Goal: Book appointment/travel/reservation

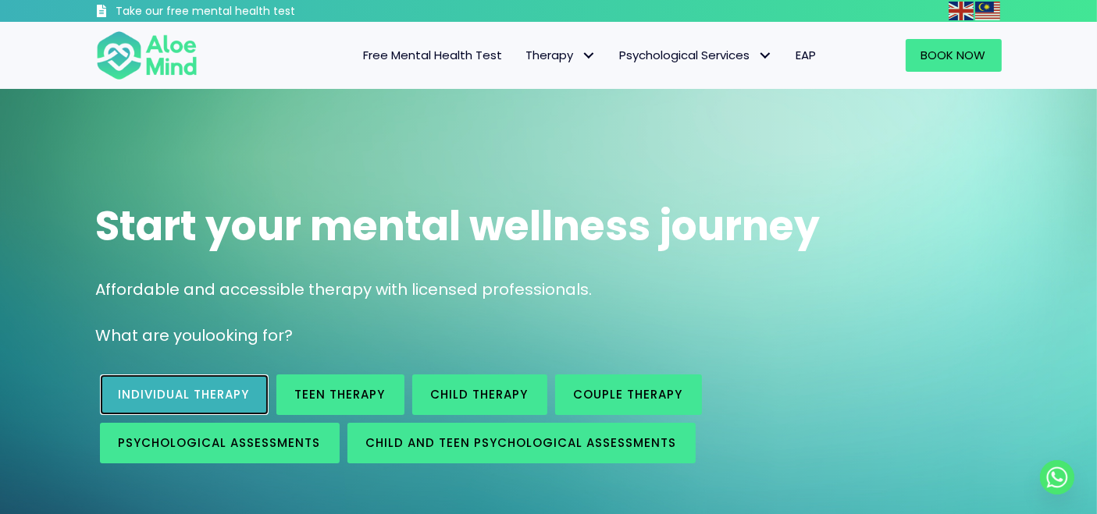
click at [241, 391] on span "Individual therapy" at bounding box center [184, 394] width 131 height 16
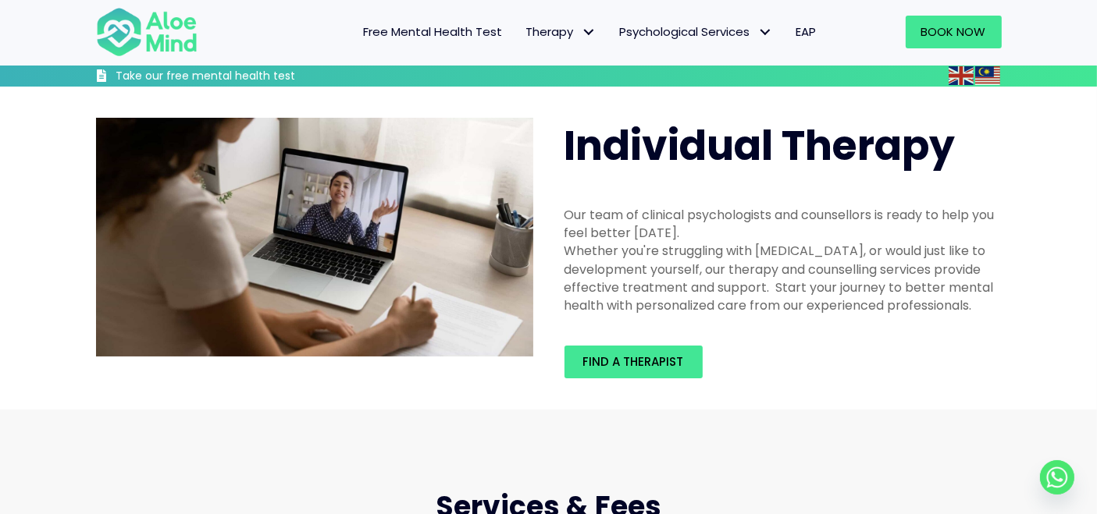
scroll to position [87, 0]
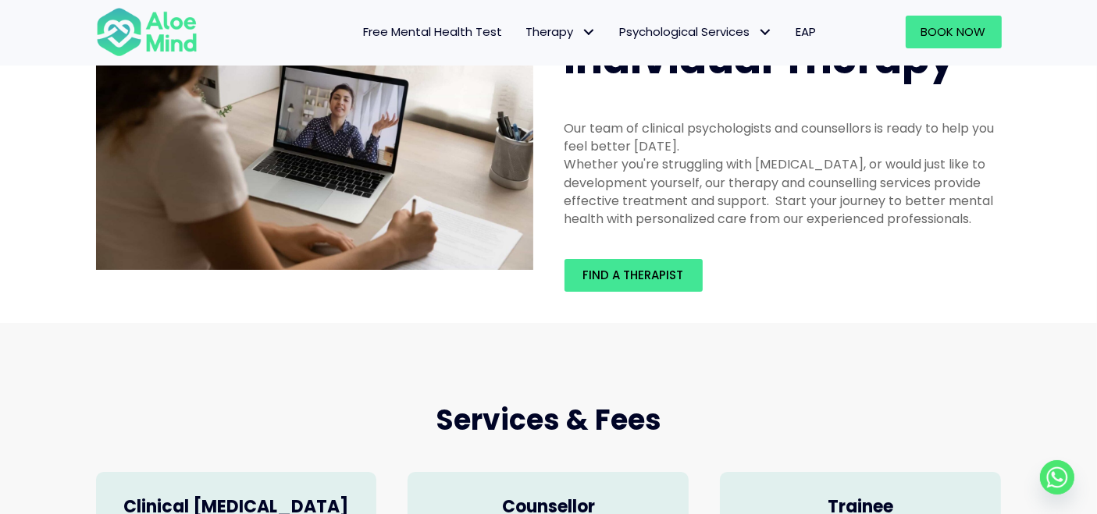
click at [635, 255] on div "Find a therapist" at bounding box center [783, 276] width 468 height 64
click at [642, 274] on span "Find a therapist" at bounding box center [633, 275] width 101 height 16
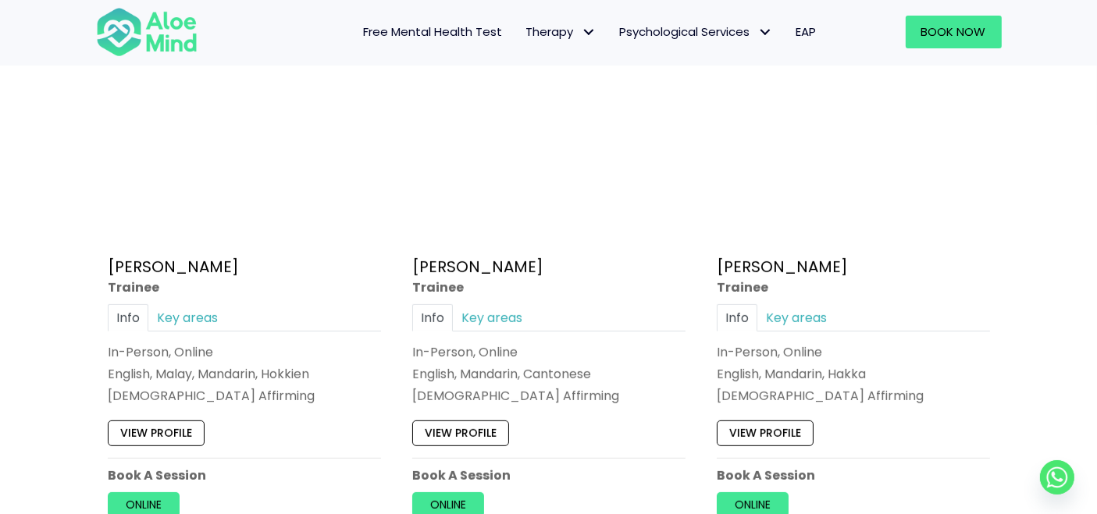
scroll to position [606, 0]
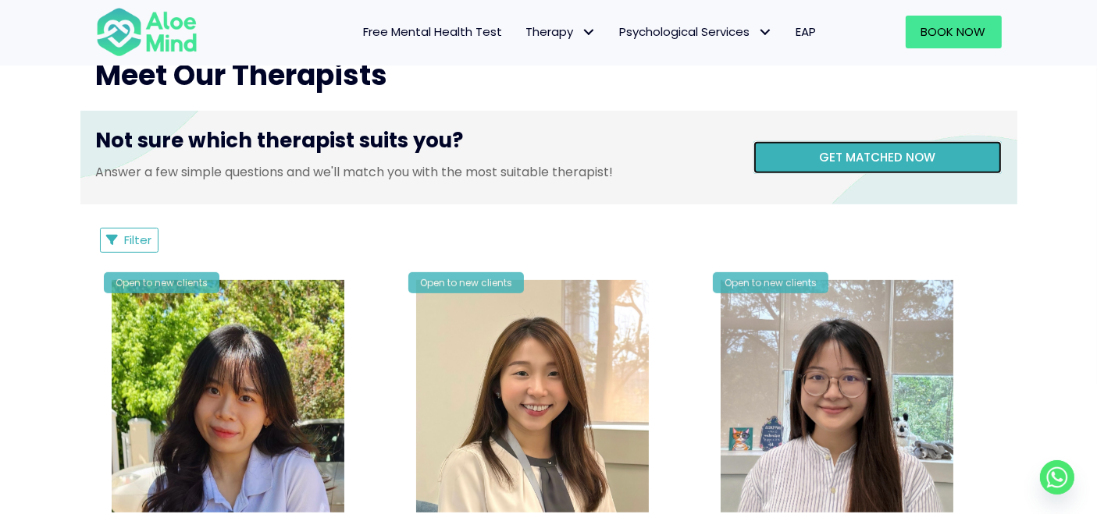
click at [848, 161] on span "Get matched now" at bounding box center [877, 157] width 116 height 16
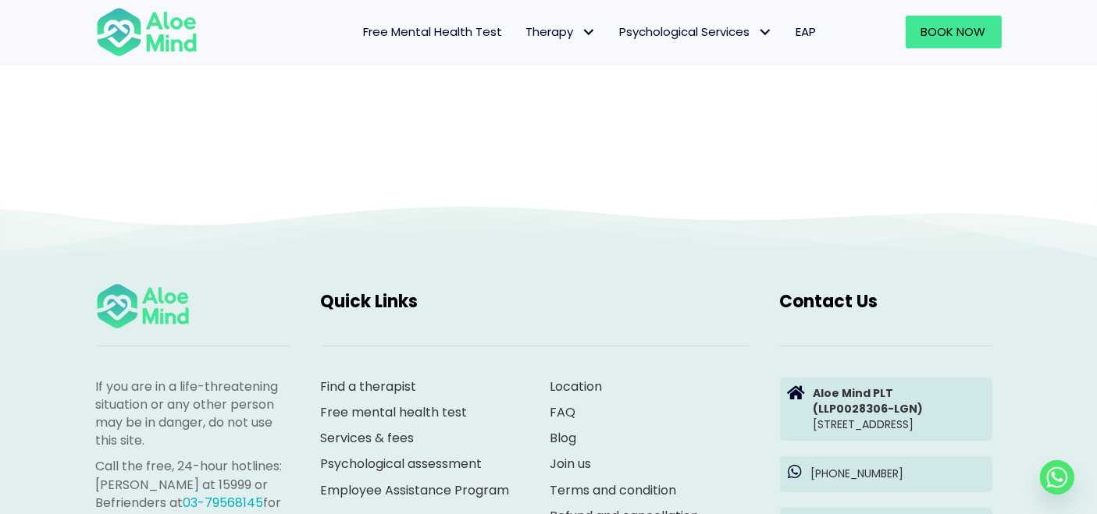
scroll to position [160, 0]
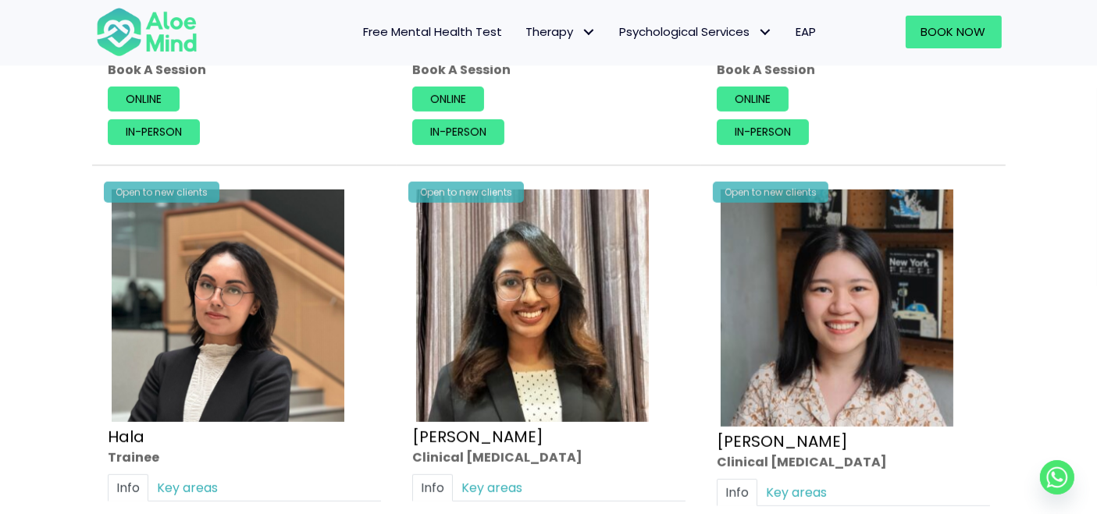
scroll to position [1561, 0]
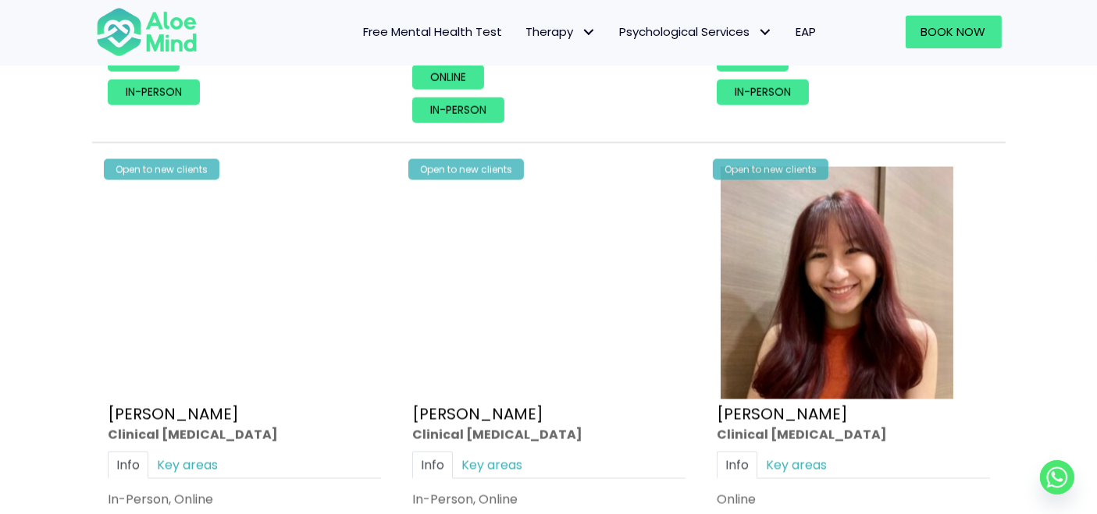
scroll to position [2861, 0]
